Goal: Information Seeking & Learning: Learn about a topic

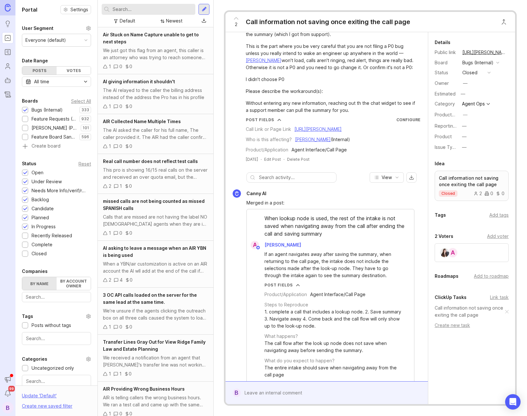
scroll to position [360, 0]
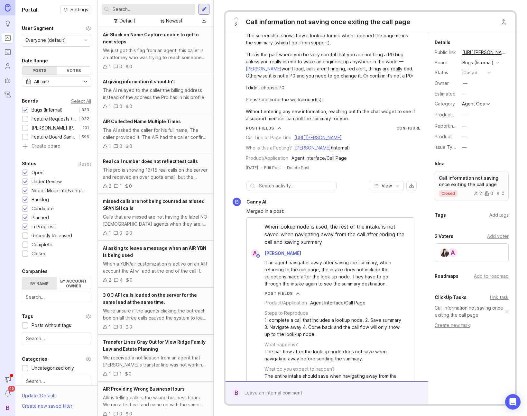
click at [170, 19] on div "Newest" at bounding box center [174, 20] width 16 height 7
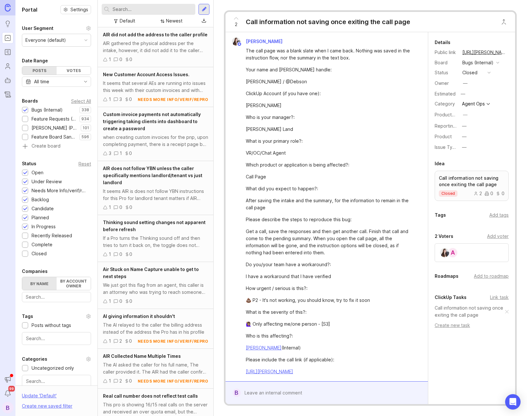
click at [157, 88] on div "It seems that several AEs are running into issues this week with their custom i…" at bounding box center [155, 87] width 105 height 14
